Goal: Find contact information: Find contact information

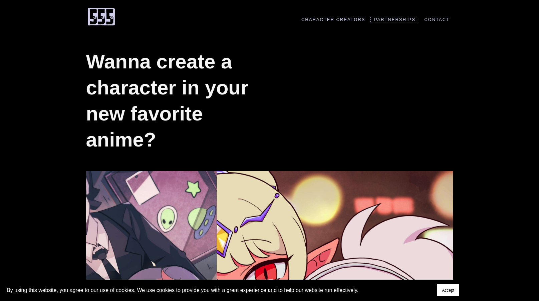
click at [384, 19] on link "Partnerships" at bounding box center [395, 19] width 48 height 5
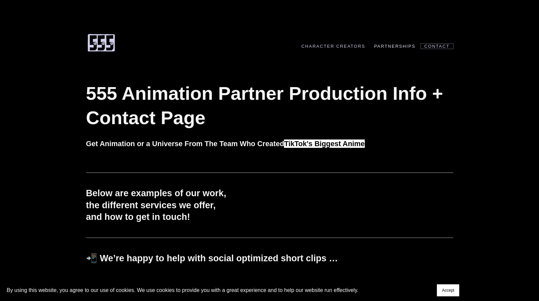
click at [435, 47] on link "Contact" at bounding box center [437, 46] width 32 height 5
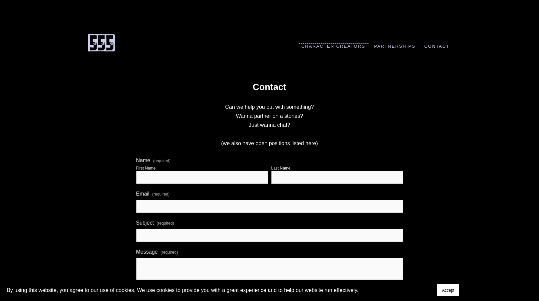
click at [313, 46] on link "Character Creators" at bounding box center [333, 46] width 71 height 5
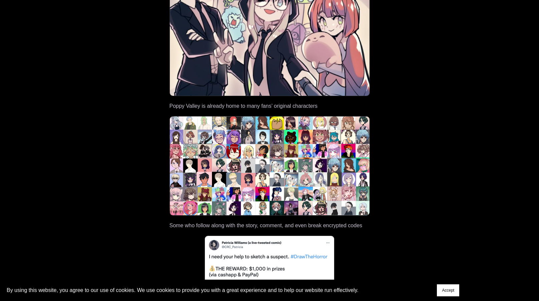
scroll to position [6, 0]
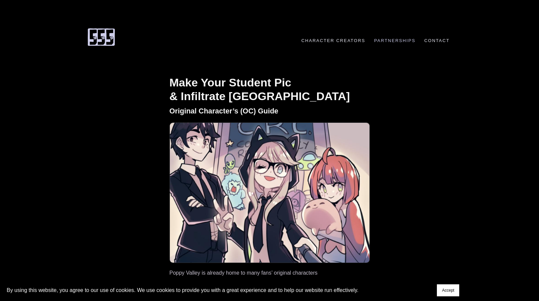
click at [443, 41] on link "Contact" at bounding box center [437, 40] width 32 height 5
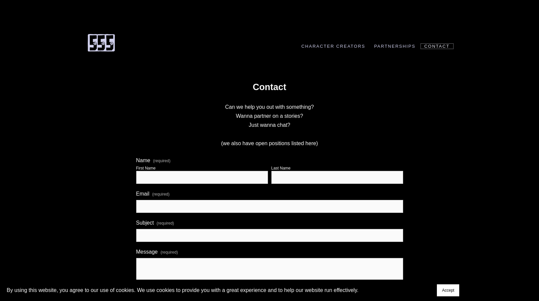
click at [424, 46] on link "Contact" at bounding box center [437, 46] width 32 height 5
